Goal: Task Accomplishment & Management: Use online tool/utility

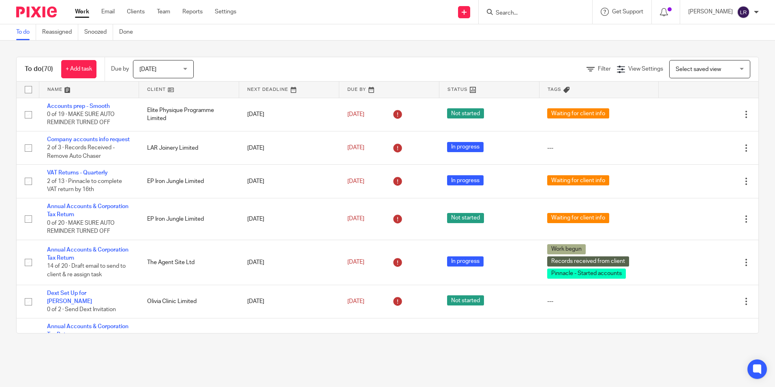
click at [530, 17] on input "Search" at bounding box center [531, 13] width 73 height 7
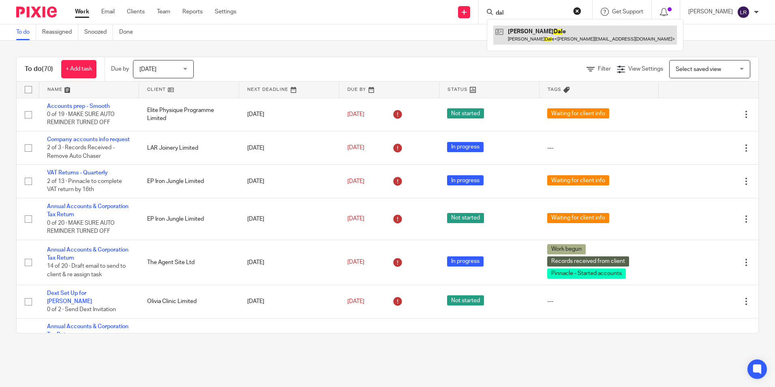
type input "dal"
click at [546, 31] on link at bounding box center [585, 35] width 184 height 19
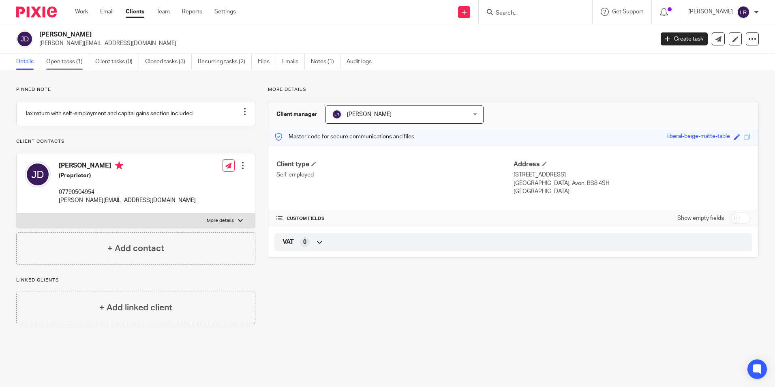
click at [79, 57] on link "Open tasks (1)" at bounding box center [67, 62] width 43 height 16
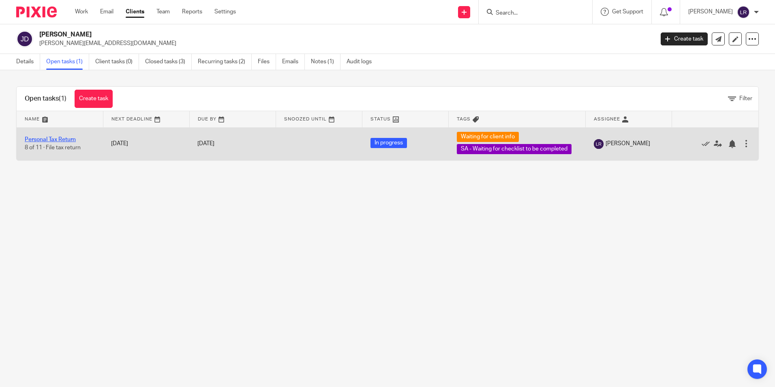
click at [46, 138] on link "Personal Tax Return" at bounding box center [50, 140] width 51 height 6
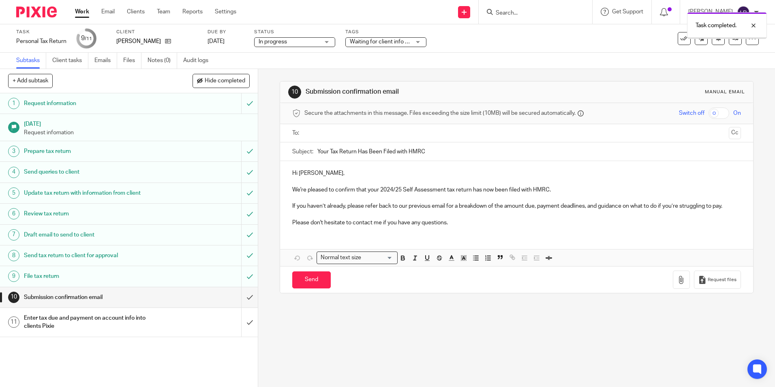
click at [243, 296] on input "submit" at bounding box center [129, 297] width 258 height 20
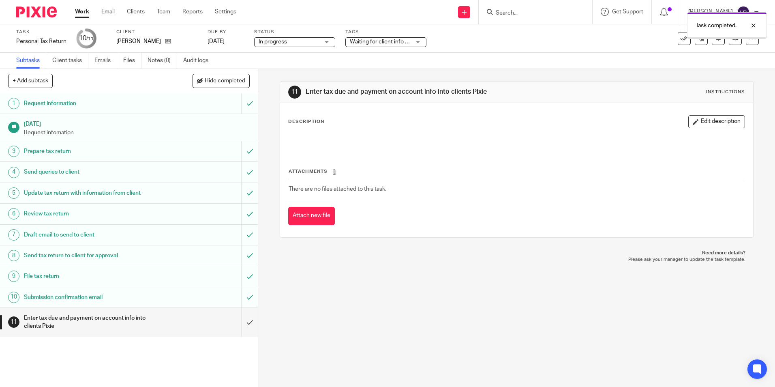
click at [241, 320] on input "submit" at bounding box center [129, 322] width 258 height 29
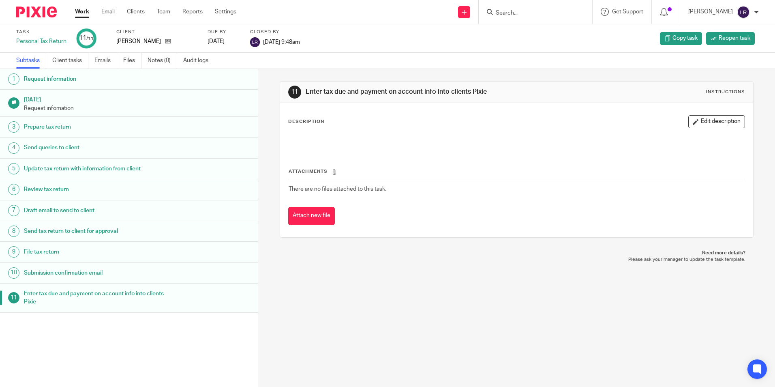
click at [76, 19] on div "Work Email Clients Team Reports Settings Work Email Clients Team Reports Settin…" at bounding box center [158, 12] width 182 height 24
click at [79, 13] on link "Work" at bounding box center [82, 12] width 14 height 8
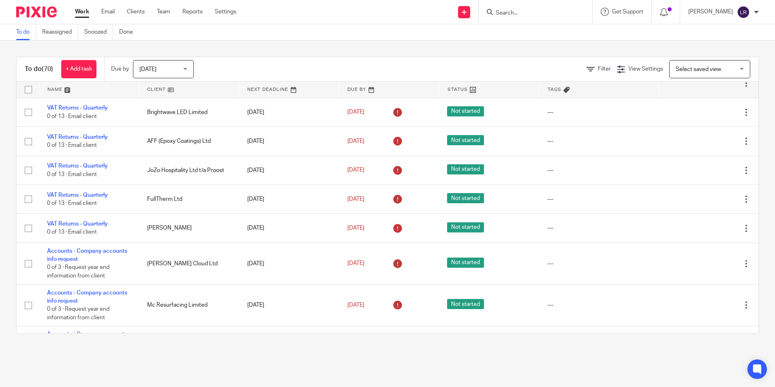
scroll to position [2544, 0]
